Goal: Task Accomplishment & Management: Use online tool/utility

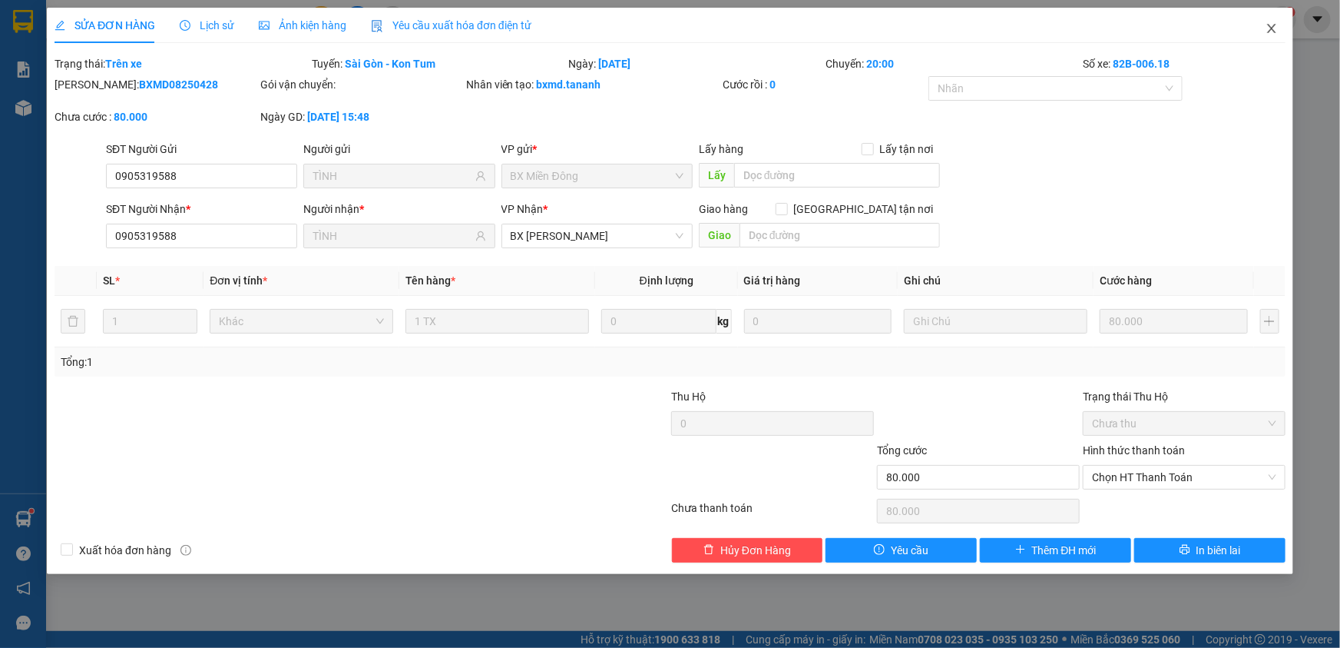
click at [1271, 35] on icon "close" at bounding box center [1272, 28] width 12 height 12
click at [1281, 25] on img at bounding box center [1284, 19] width 14 height 14
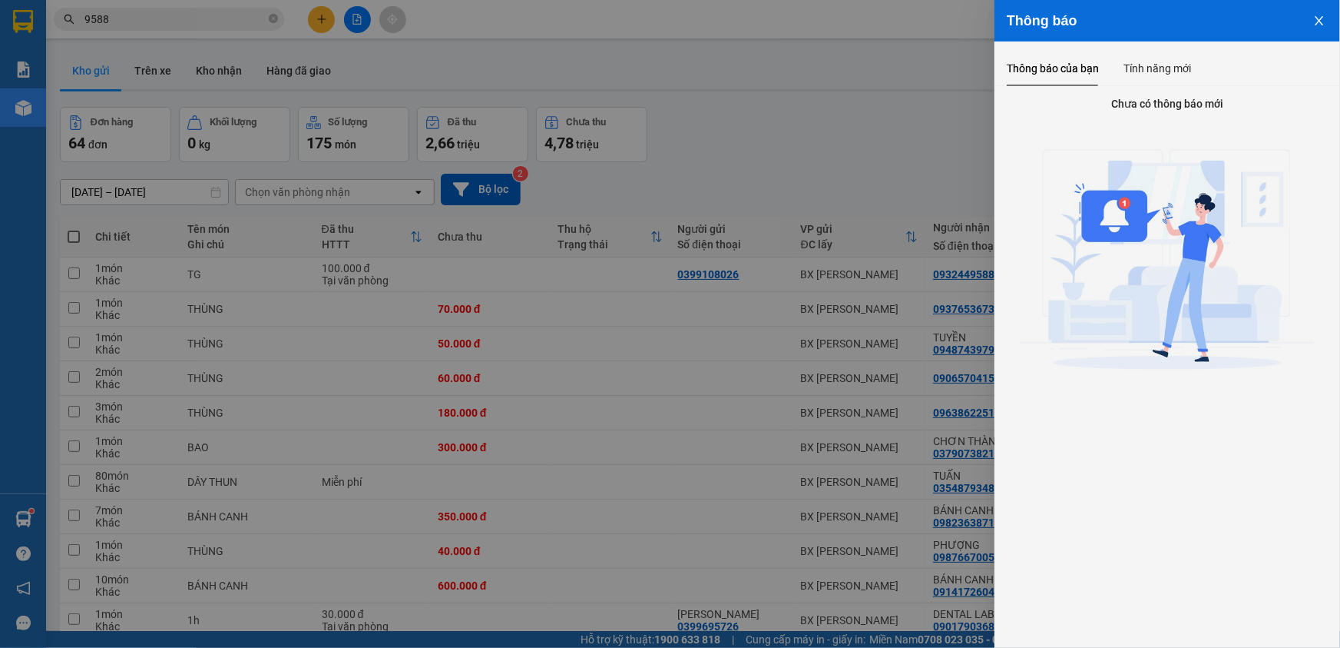
click at [1317, 25] on icon "close" at bounding box center [1320, 21] width 12 height 12
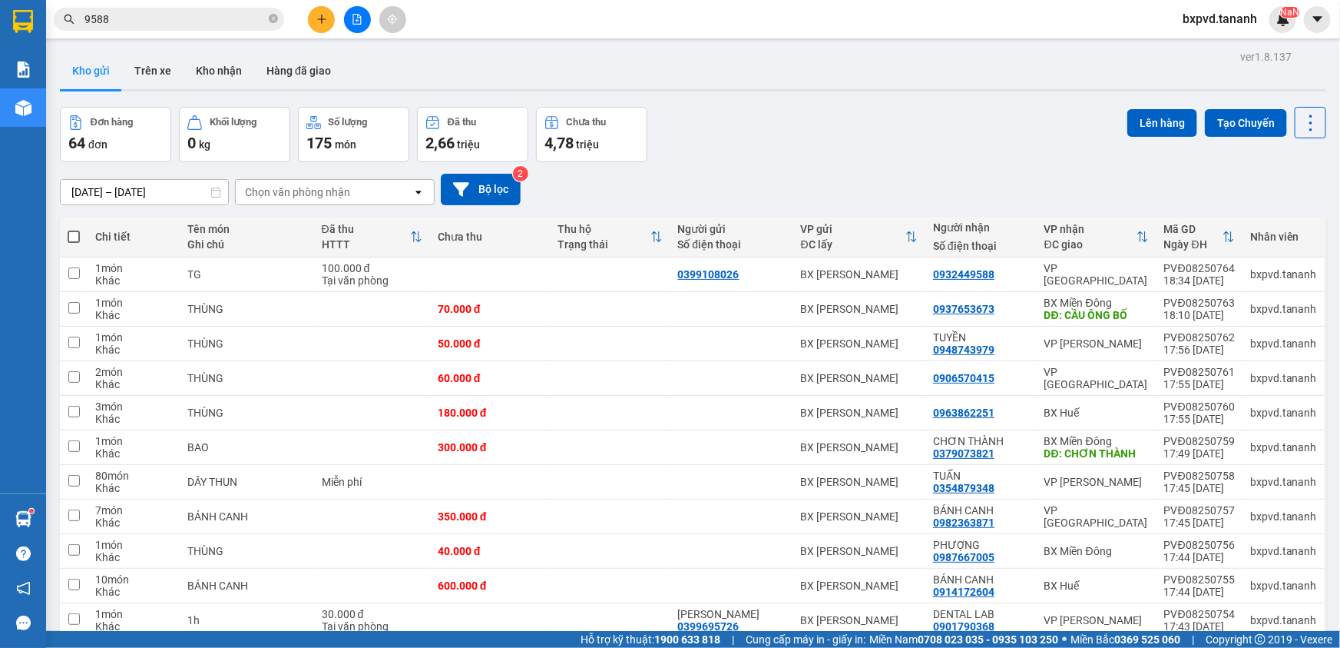
click at [75, 238] on span at bounding box center [74, 236] width 12 height 12
click at [74, 229] on input "checkbox" at bounding box center [74, 229] width 0 height 0
checkbox input "true"
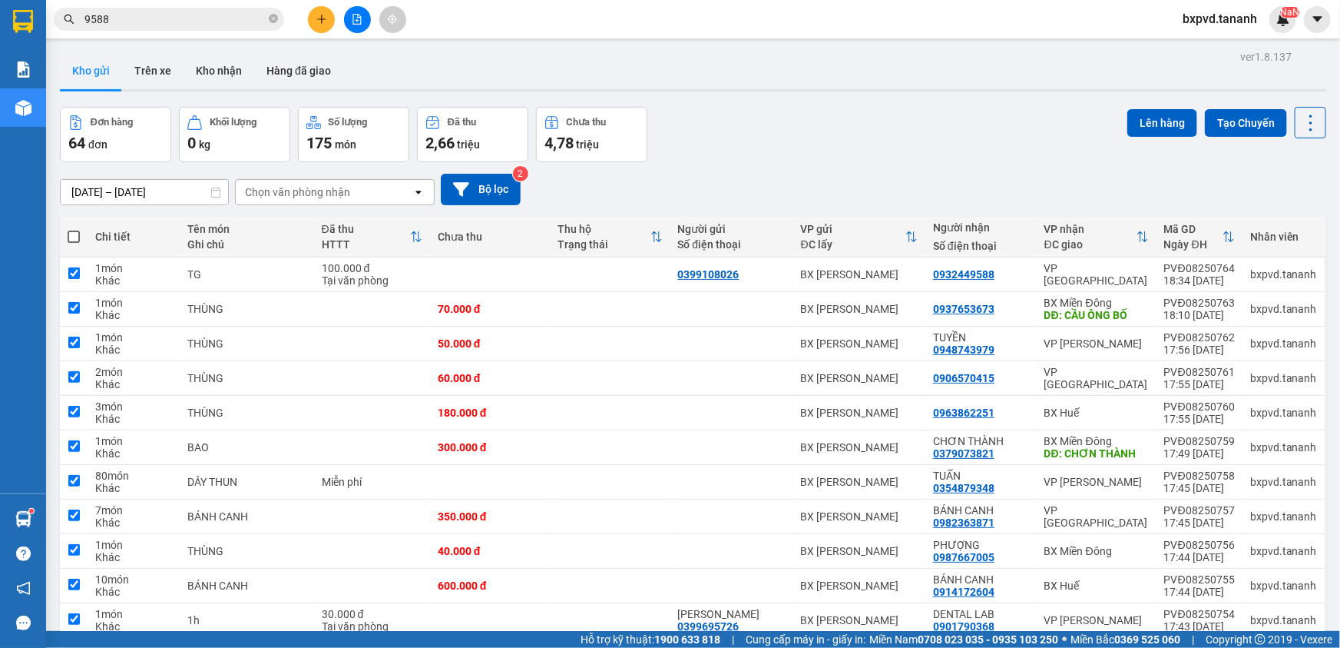
checkbox input "true"
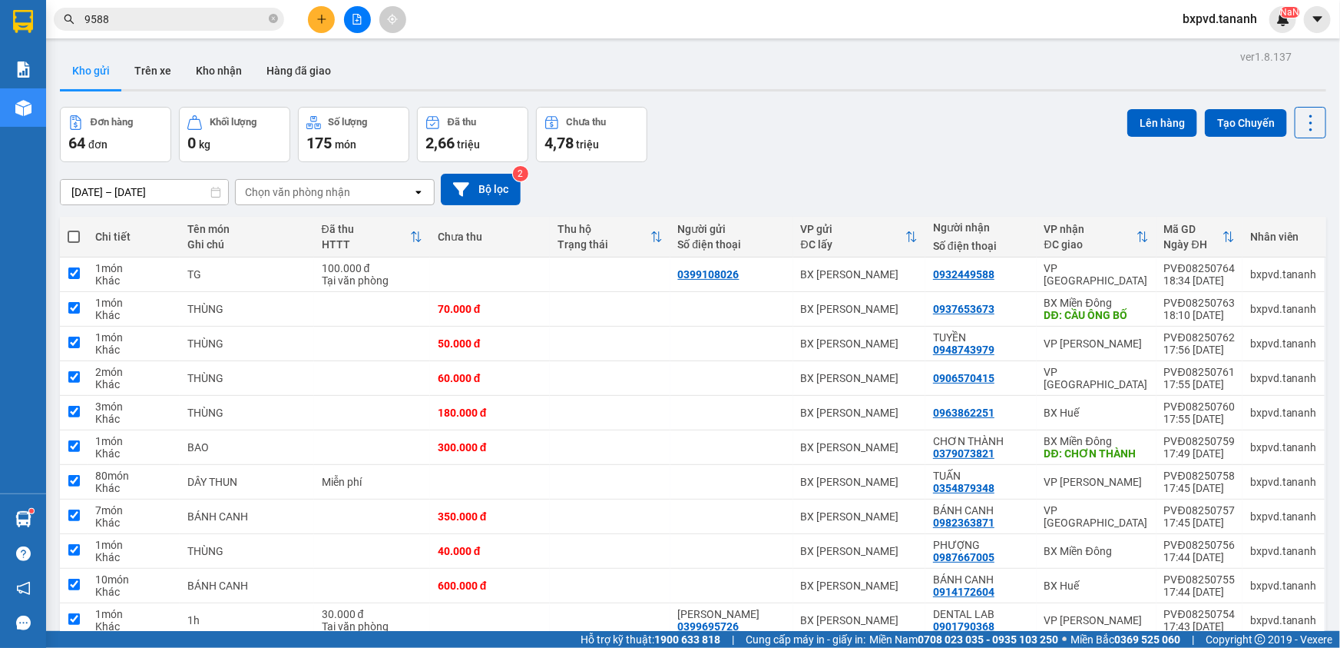
checkbox input "true"
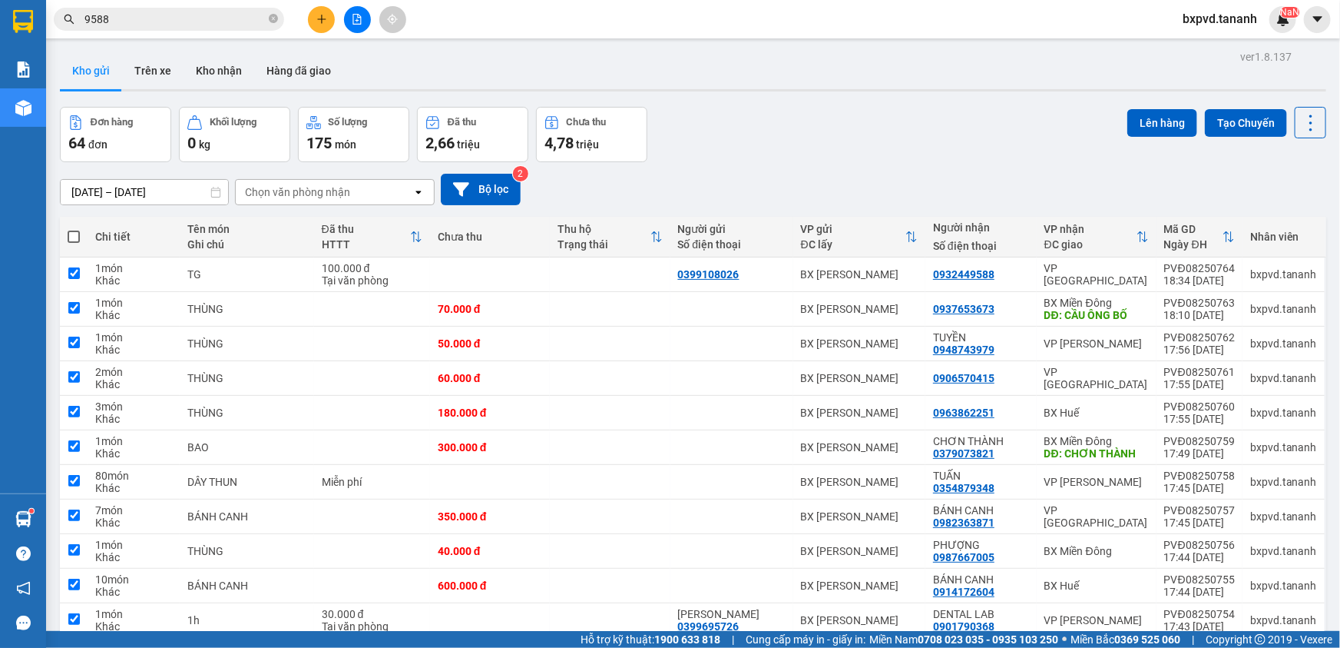
checkbox input "true"
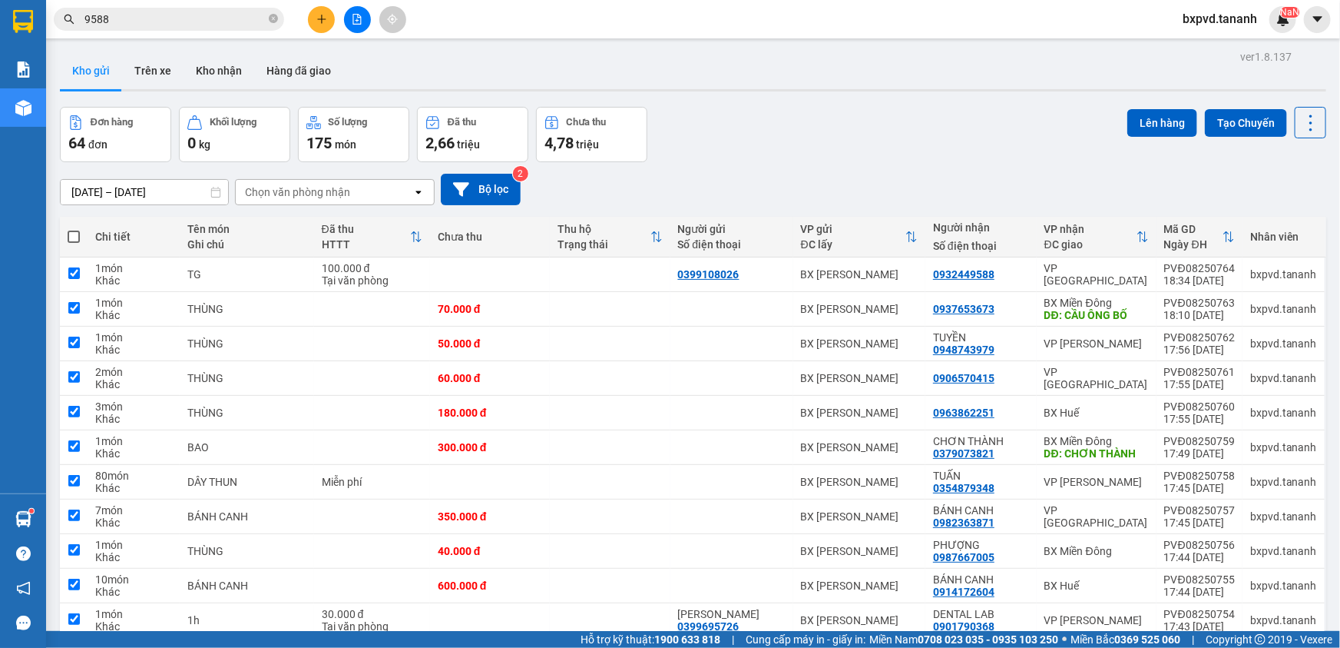
checkbox input "true"
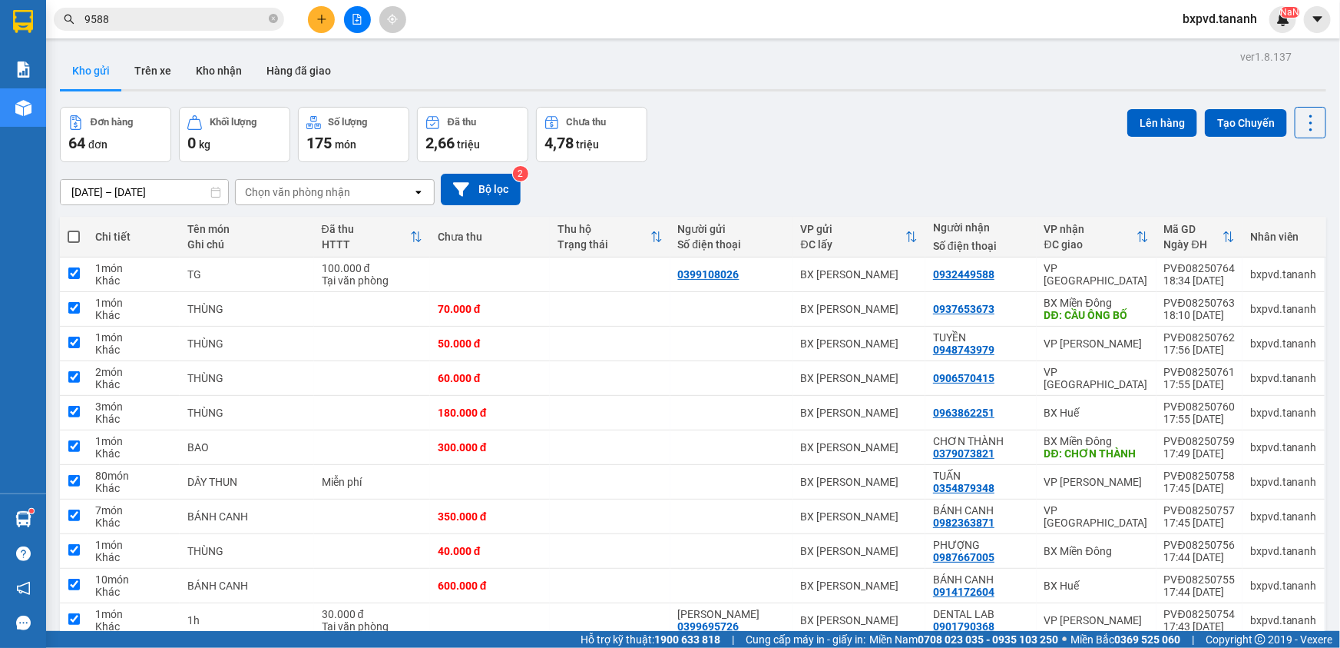
checkbox input "true"
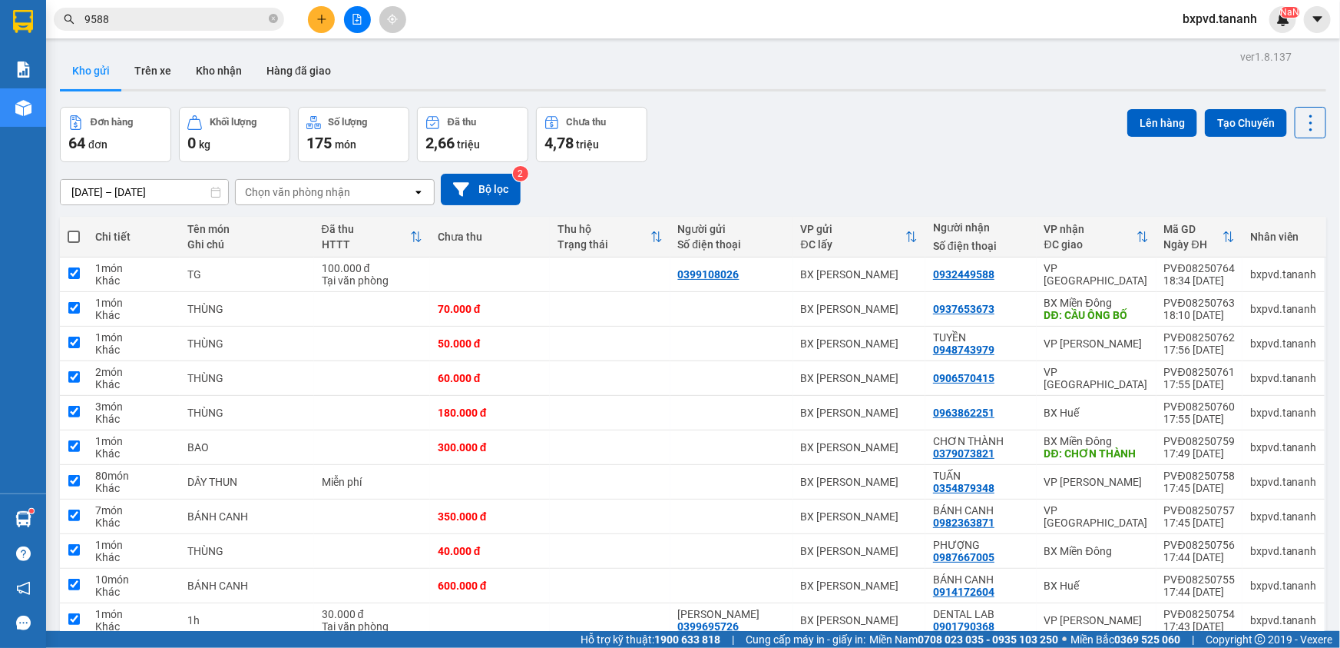
checkbox input "true"
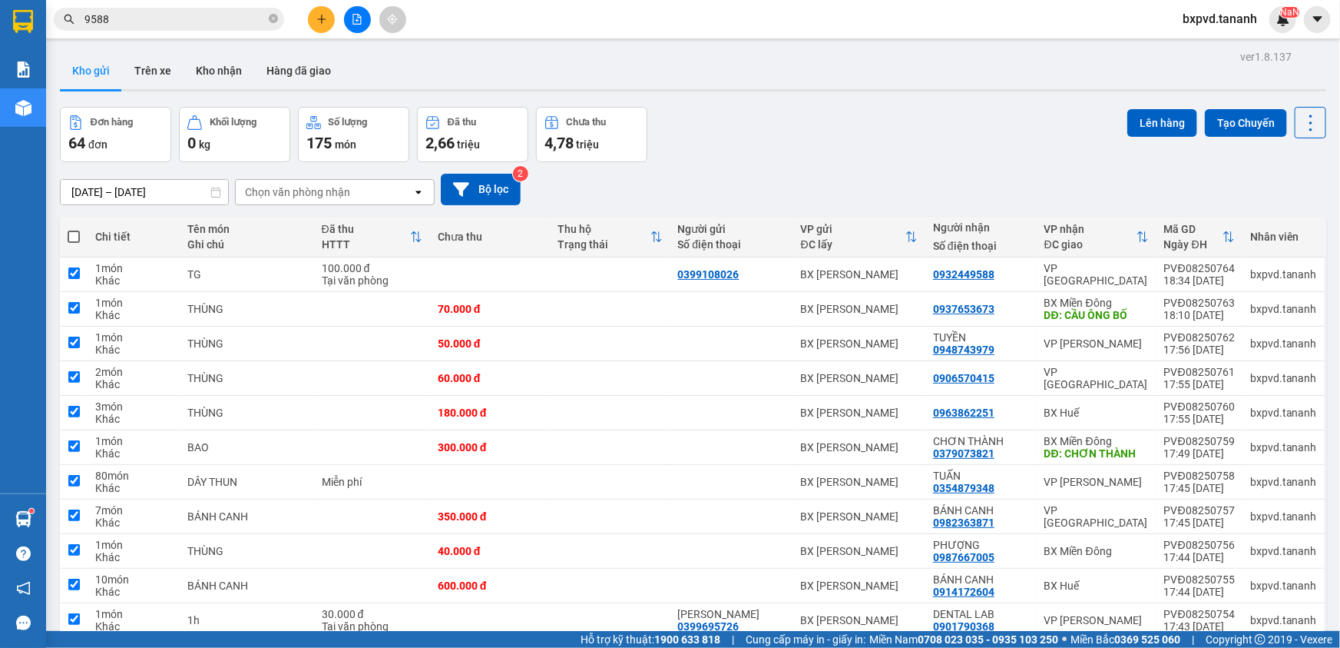
checkbox input "true"
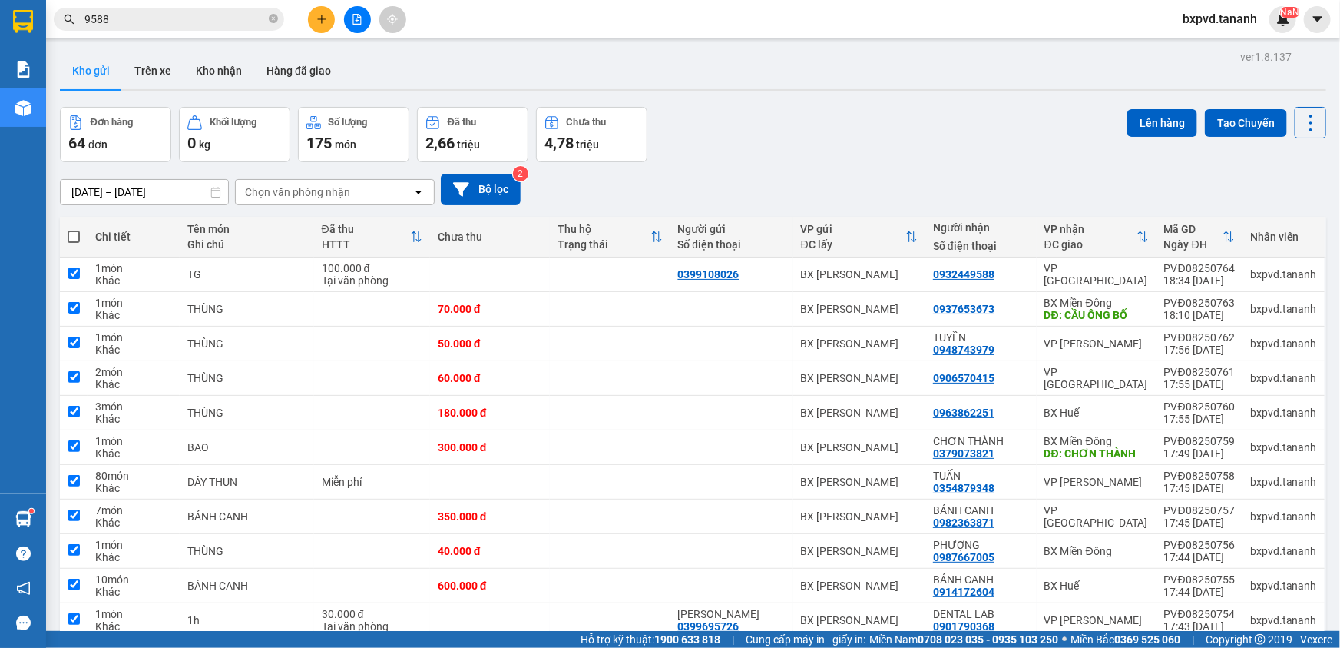
checkbox input "true"
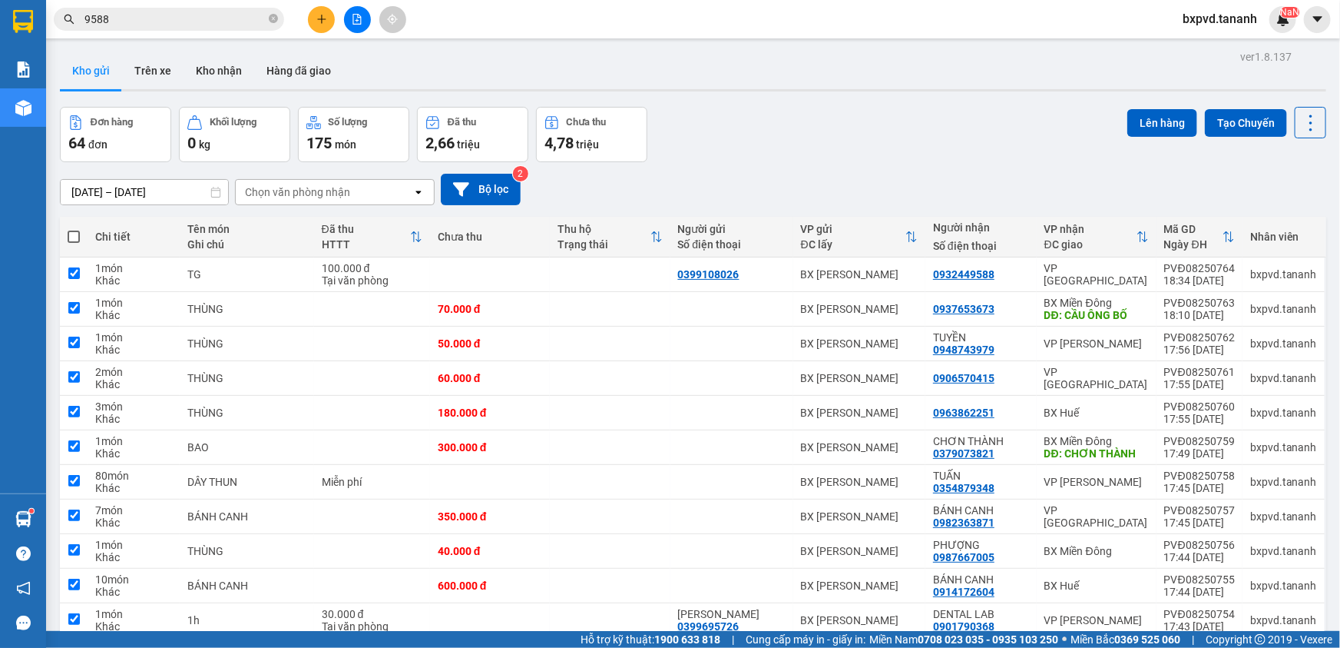
checkbox input "true"
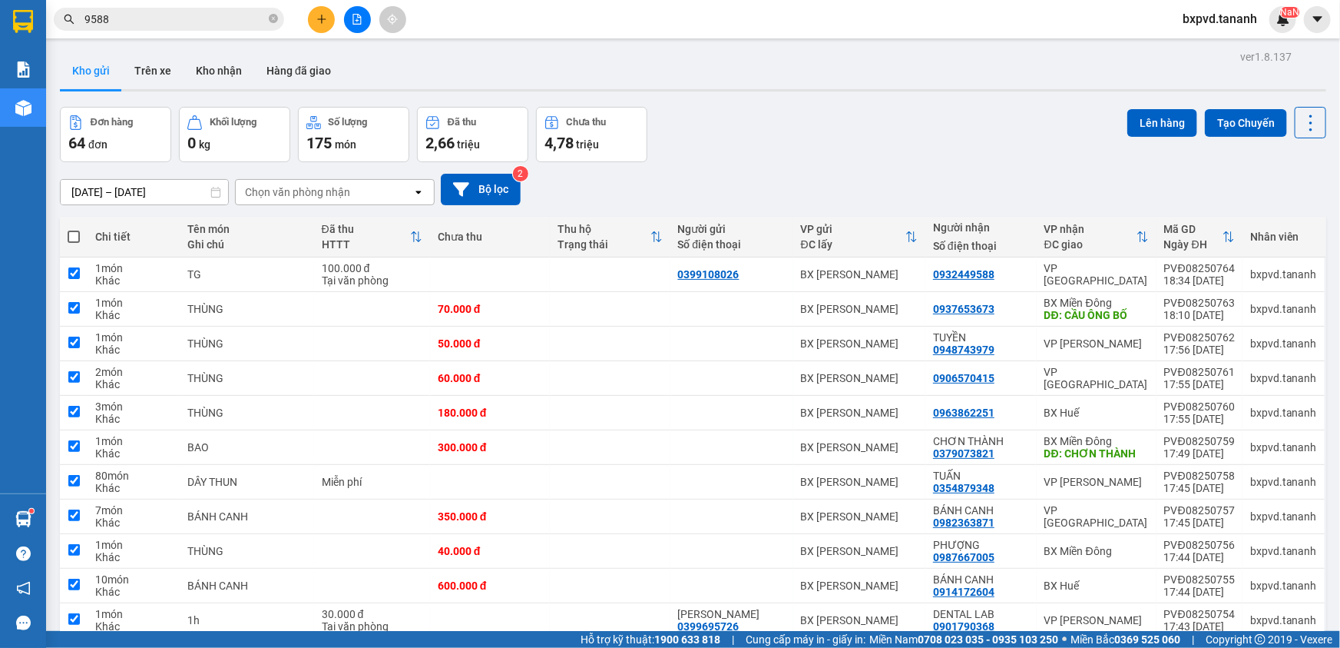
checkbox input "true"
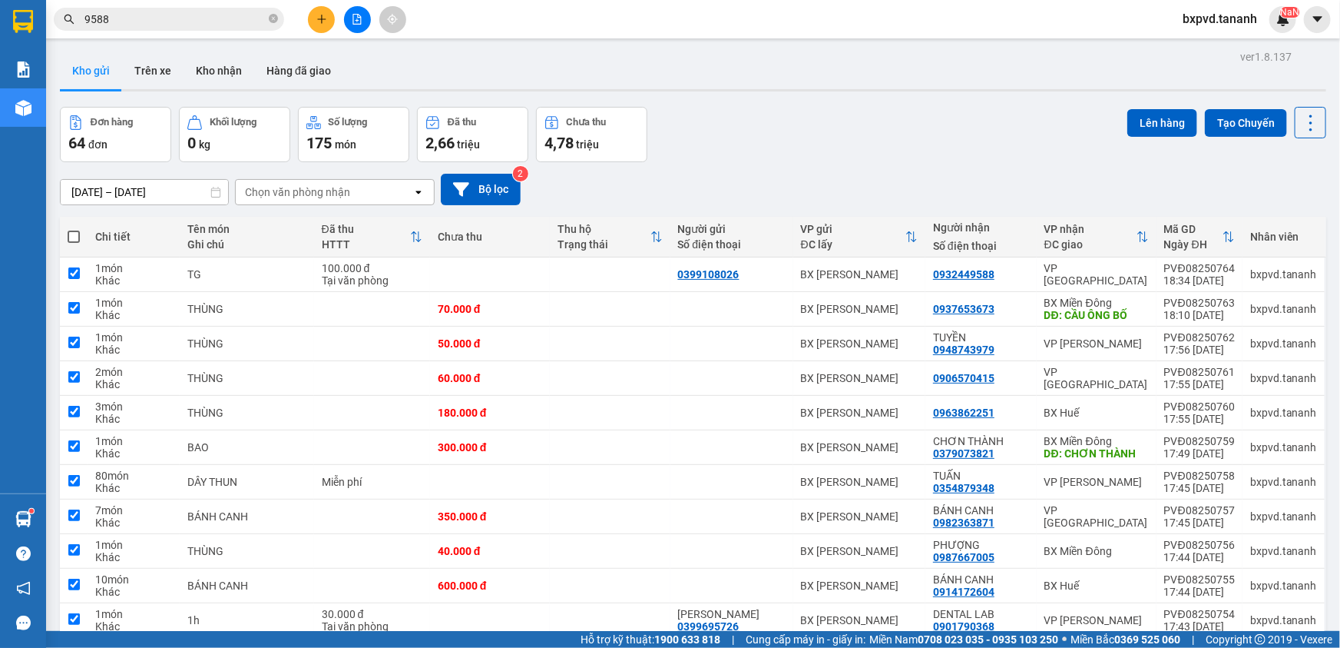
checkbox input "true"
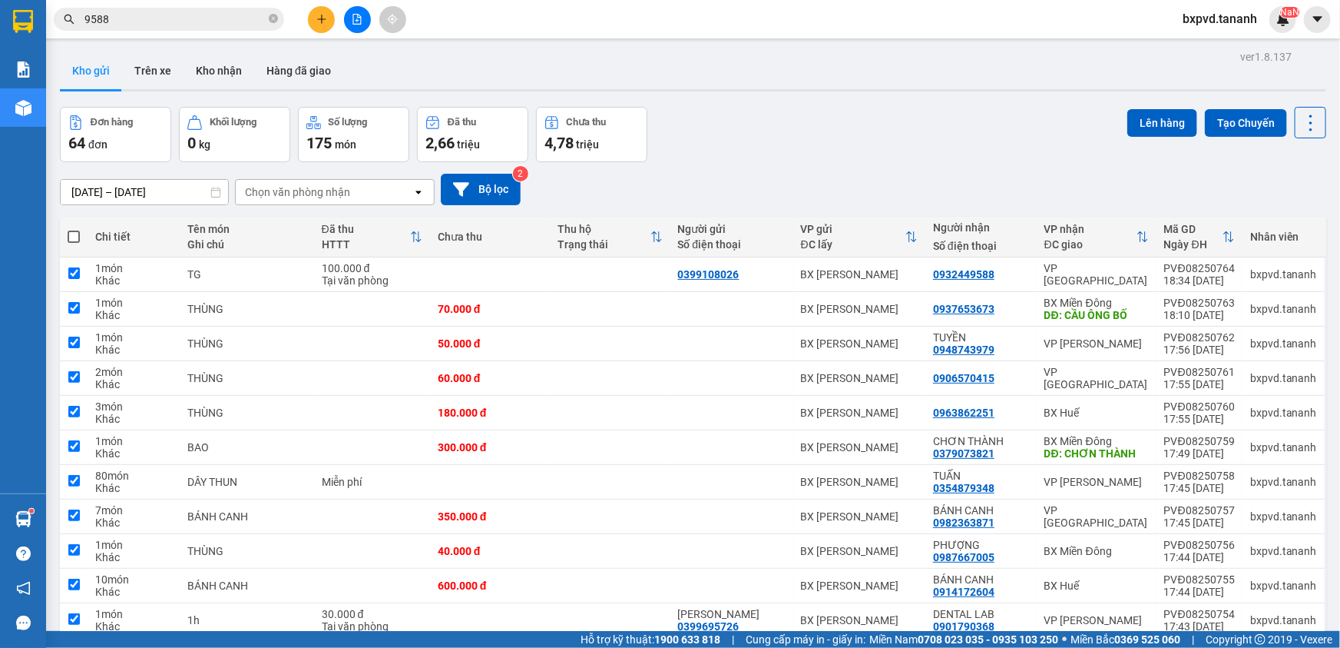
checkbox input "true"
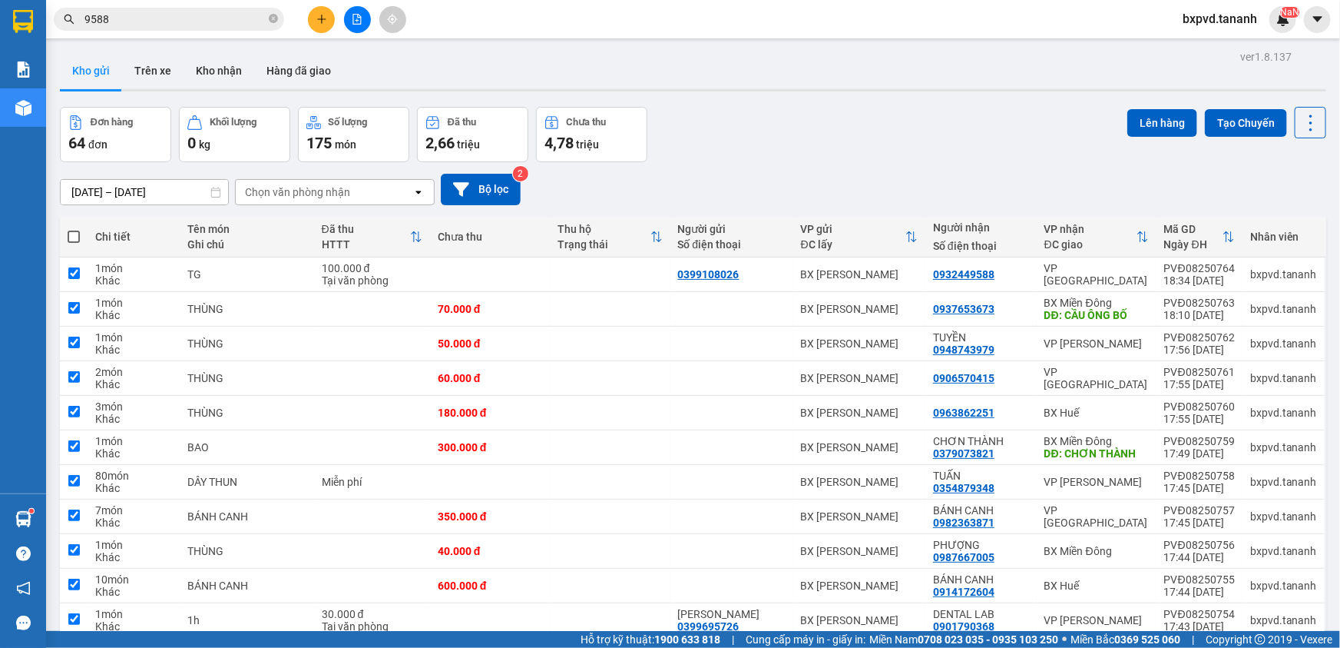
checkbox input "true"
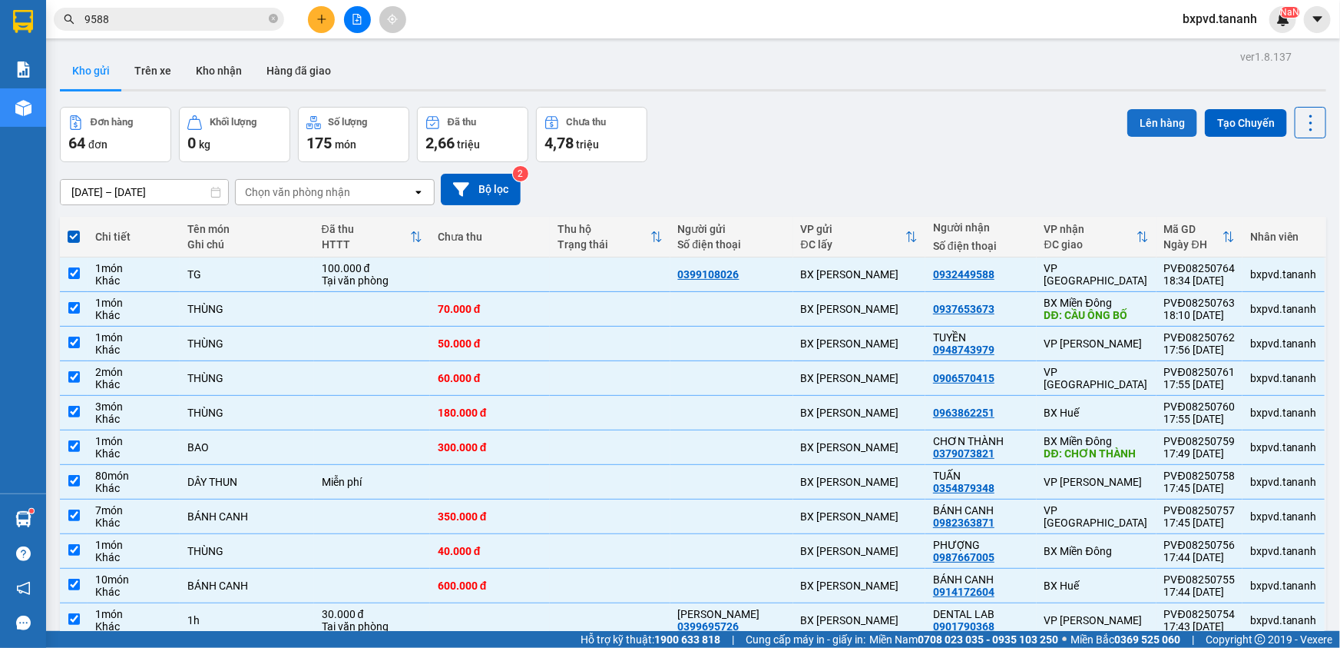
click at [1160, 125] on button "Lên hàng" at bounding box center [1163, 123] width 70 height 28
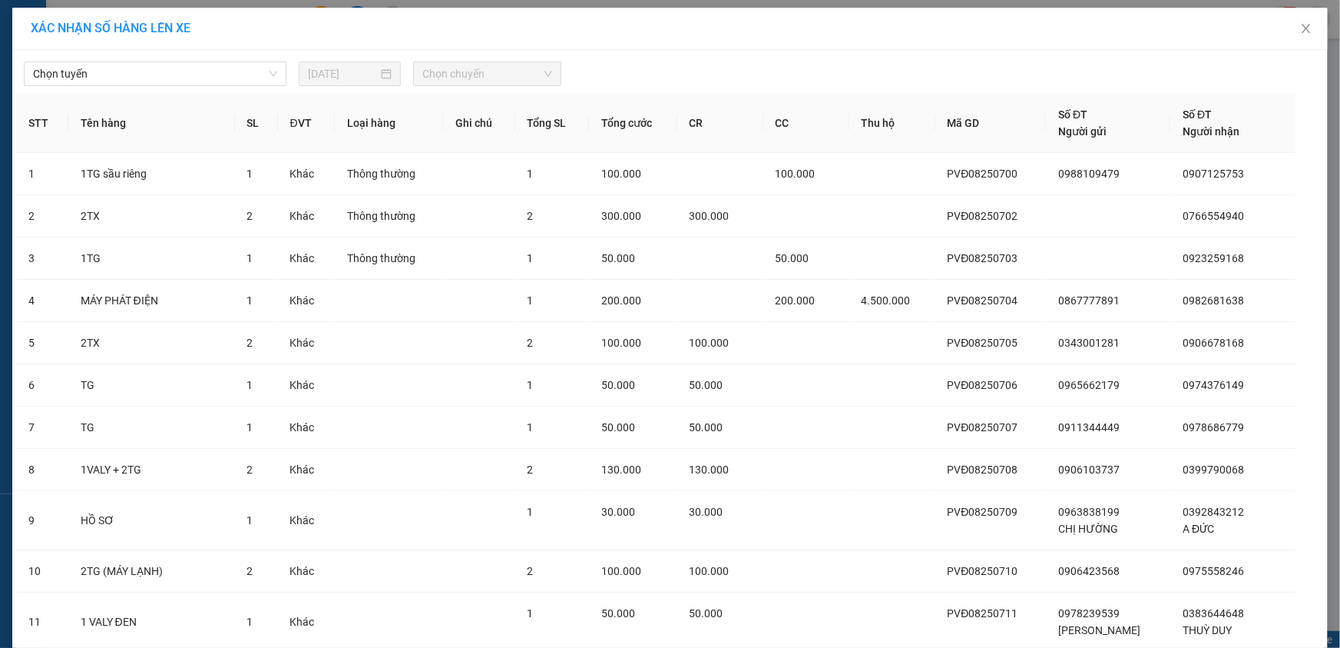
click at [214, 77] on span "Chọn tuyến" at bounding box center [155, 73] width 244 height 23
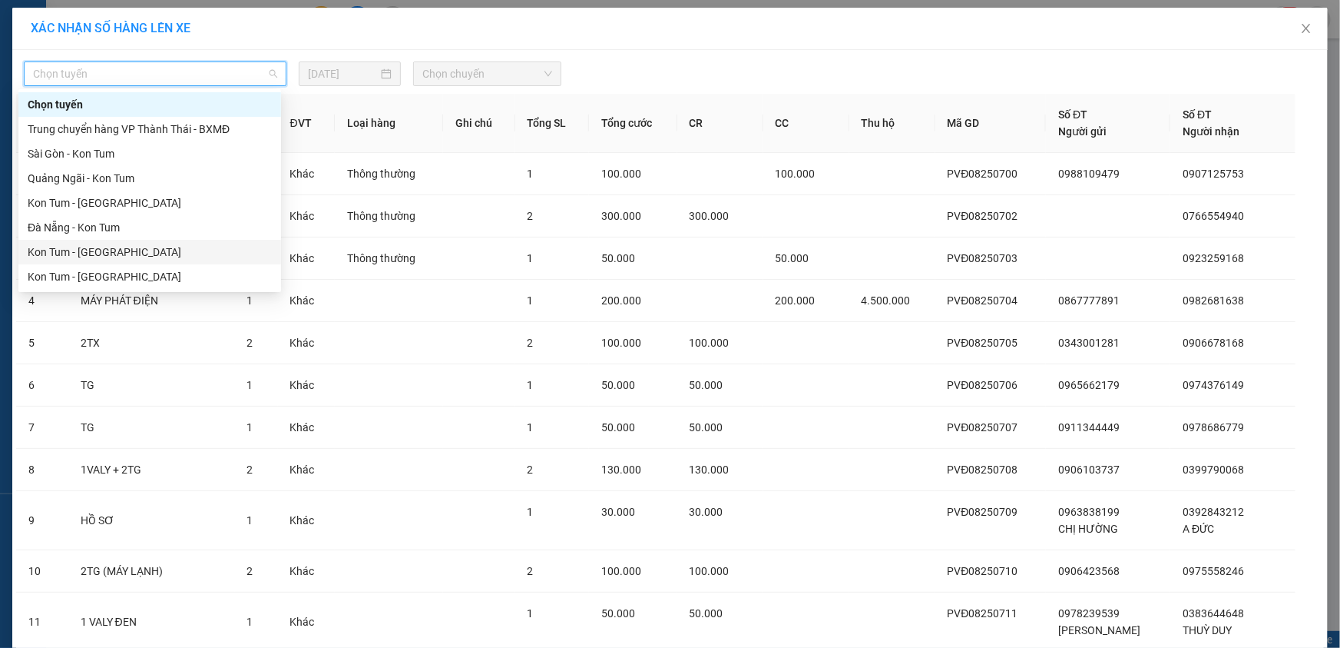
click at [92, 253] on div "Kon Tum - Đà Nẵng" at bounding box center [150, 252] width 244 height 17
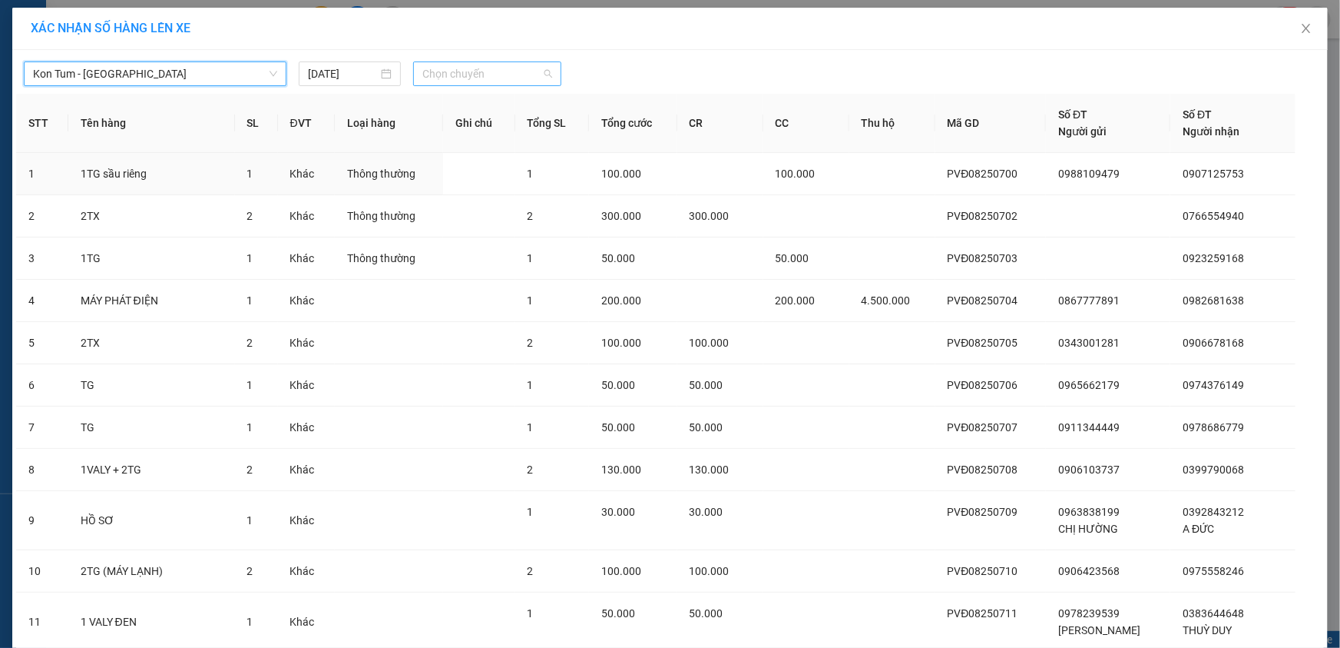
click at [505, 75] on span "Chọn chuyến" at bounding box center [487, 73] width 130 height 23
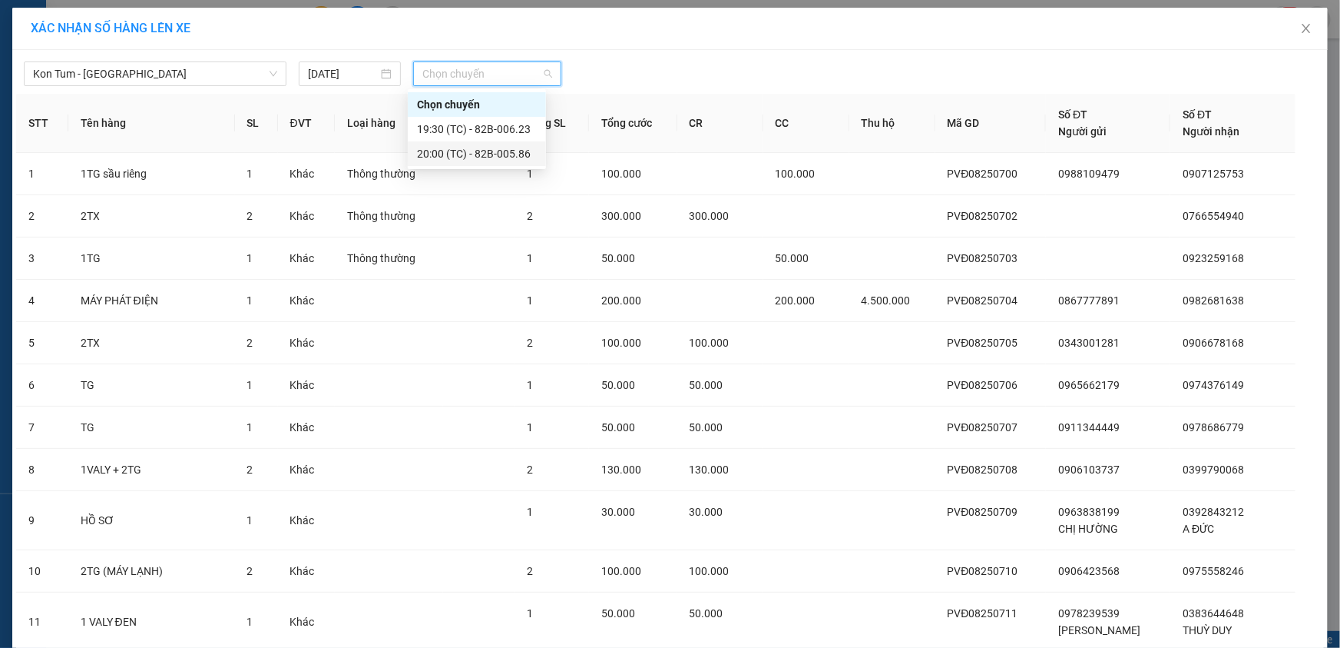
click at [482, 154] on div "20:00 (TC) - 82B-005.86" at bounding box center [477, 153] width 120 height 17
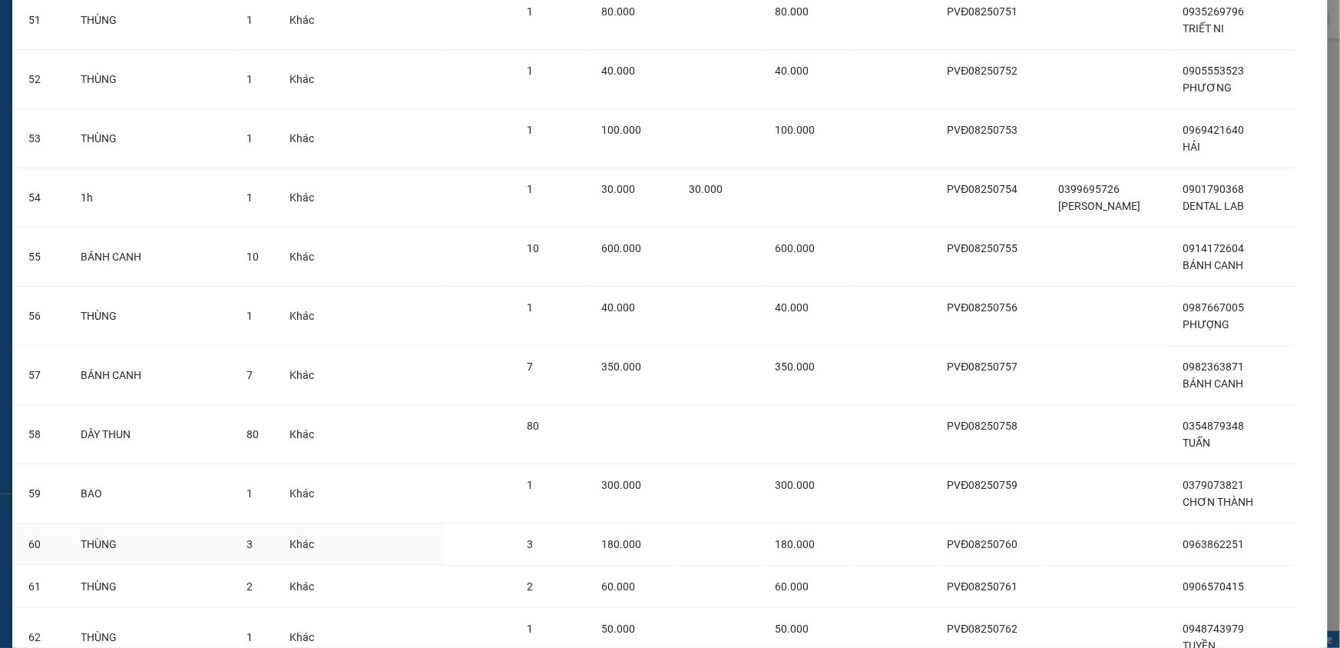
scroll to position [2934, 0]
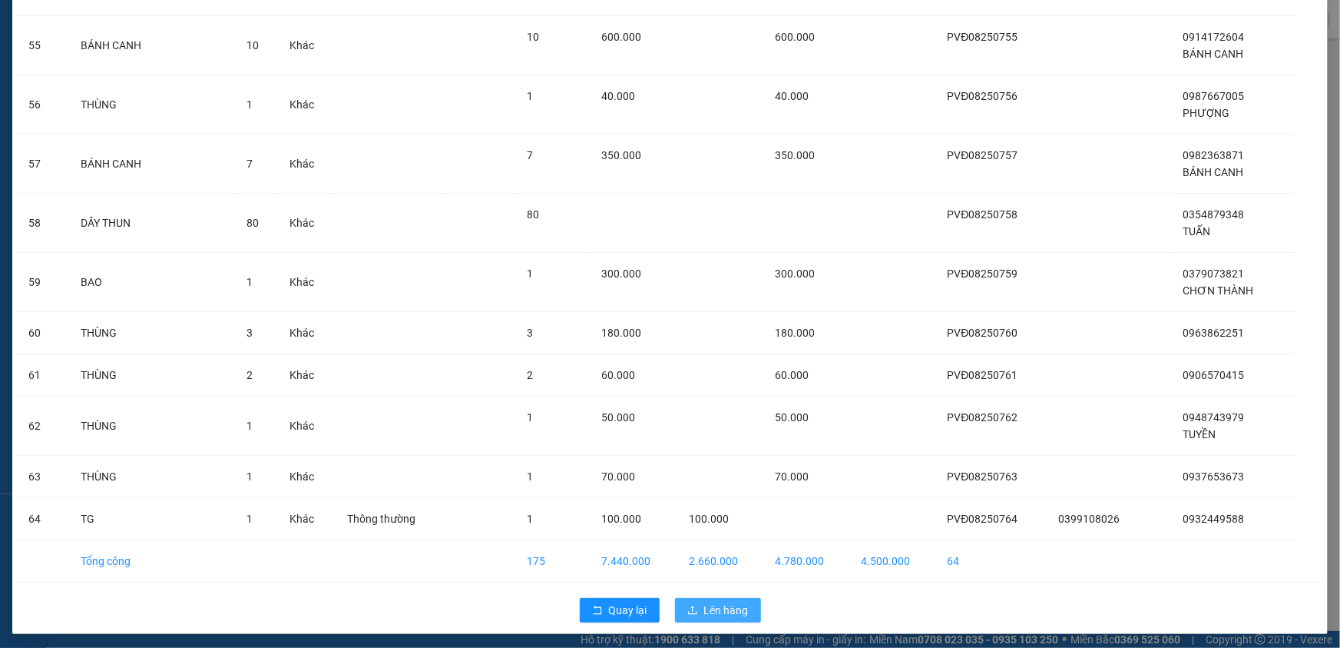
click at [707, 601] on span "Lên hàng" at bounding box center [726, 609] width 45 height 17
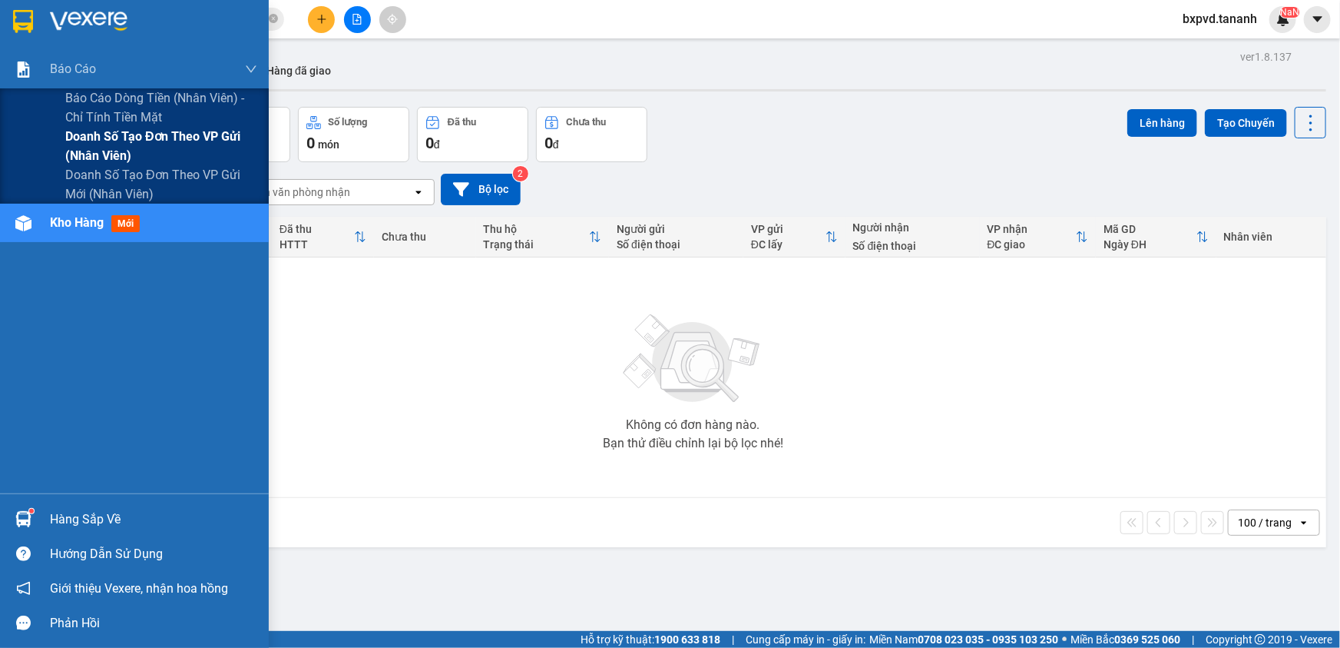
click at [114, 132] on span "Doanh số tạo đơn theo VP gửi (nhân viên)" at bounding box center [161, 146] width 192 height 38
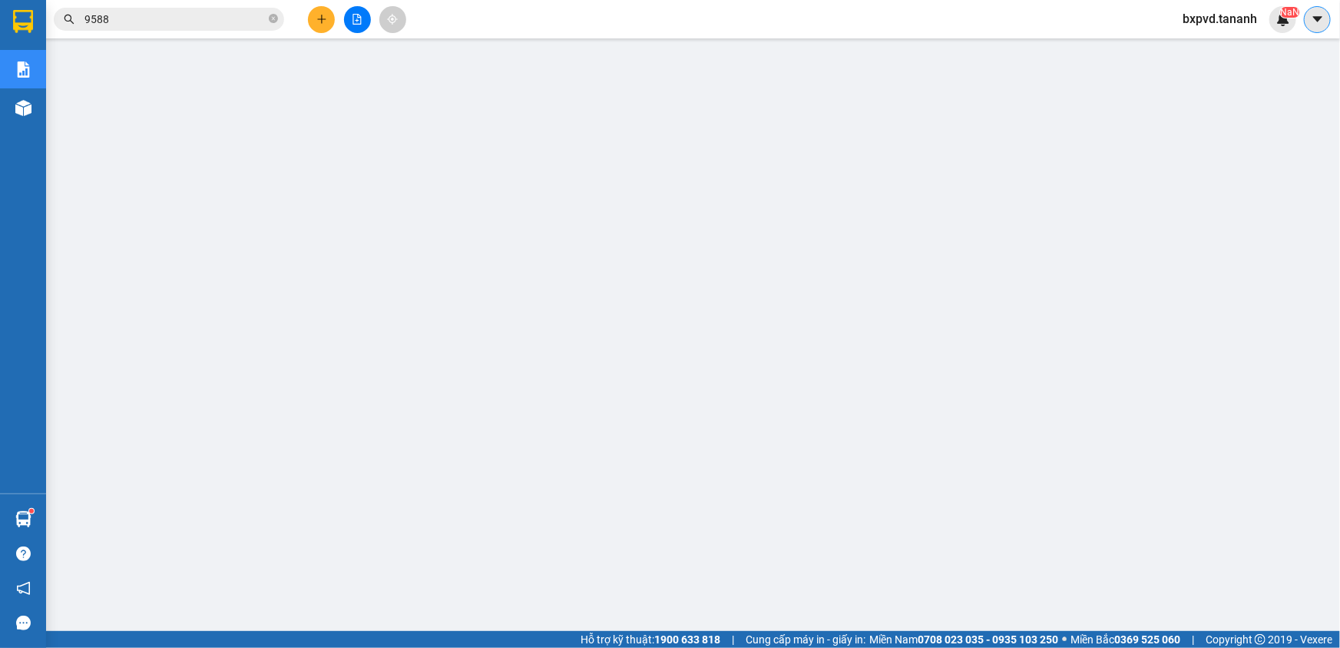
click at [1319, 23] on icon "caret-down" at bounding box center [1318, 19] width 14 height 14
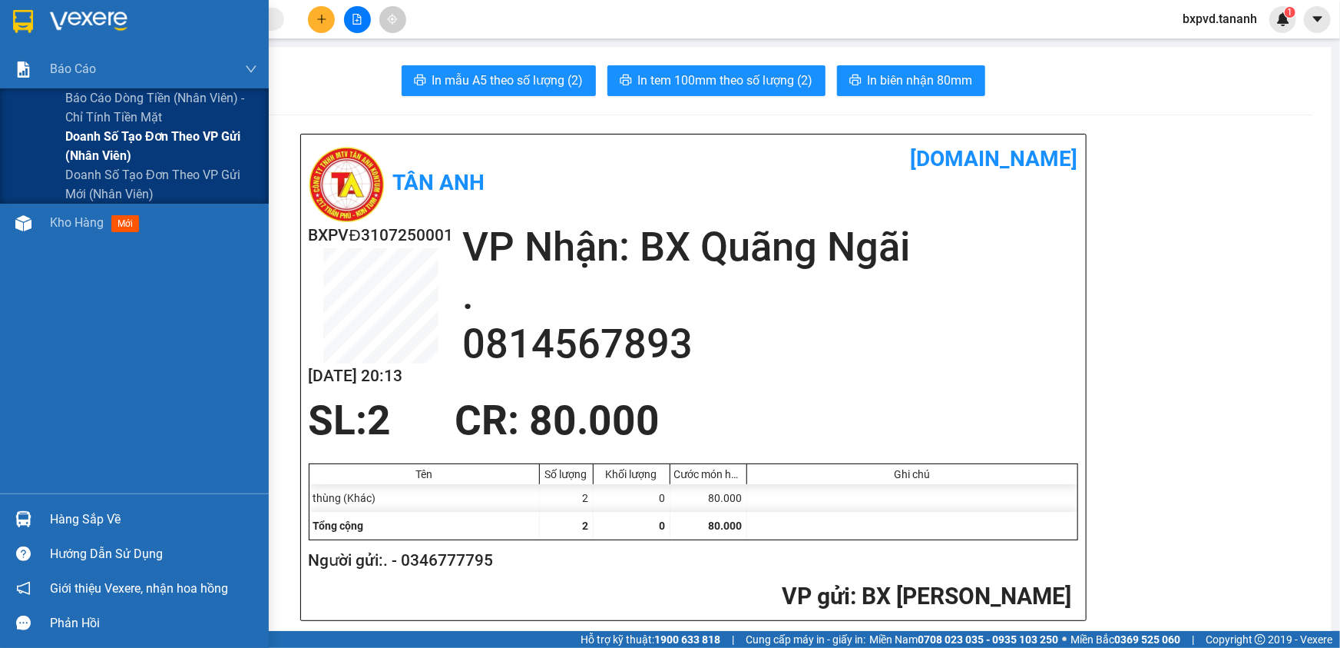
click at [134, 151] on span "Doanh số tạo đơn theo VP gửi (nhân viên)" at bounding box center [161, 146] width 192 height 38
